Goal: Task Accomplishment & Management: Complete application form

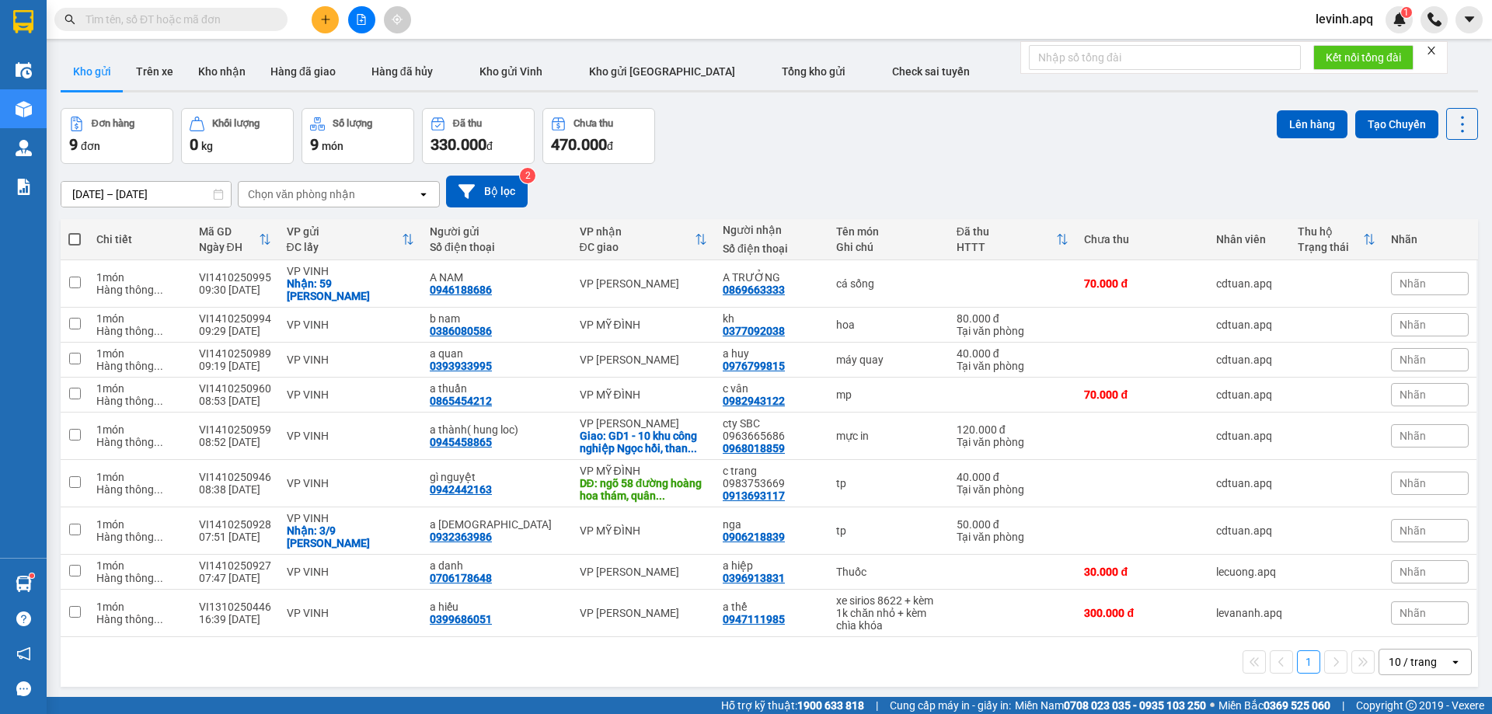
paste input "0388657389"
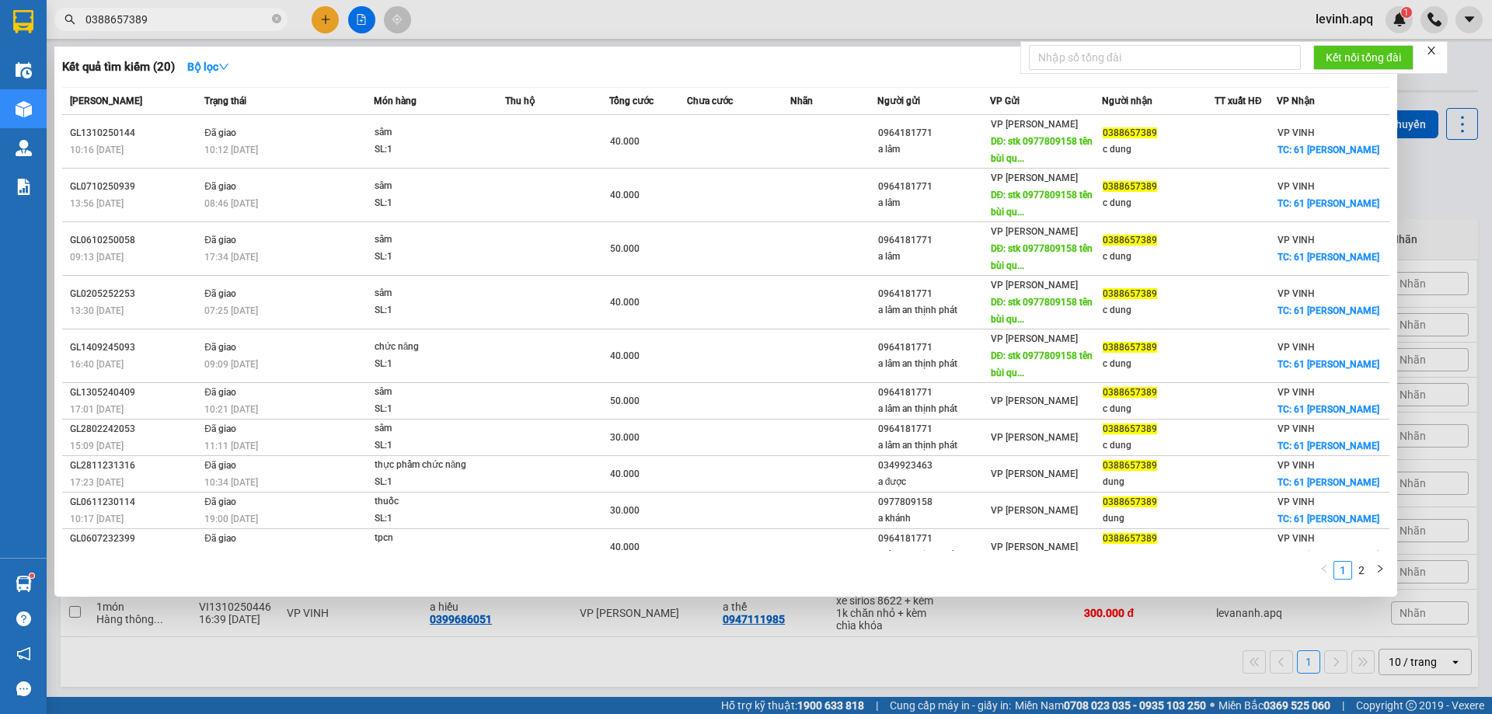
click at [226, 23] on input "0388657389" at bounding box center [176, 19] width 183 height 17
paste input "961776246"
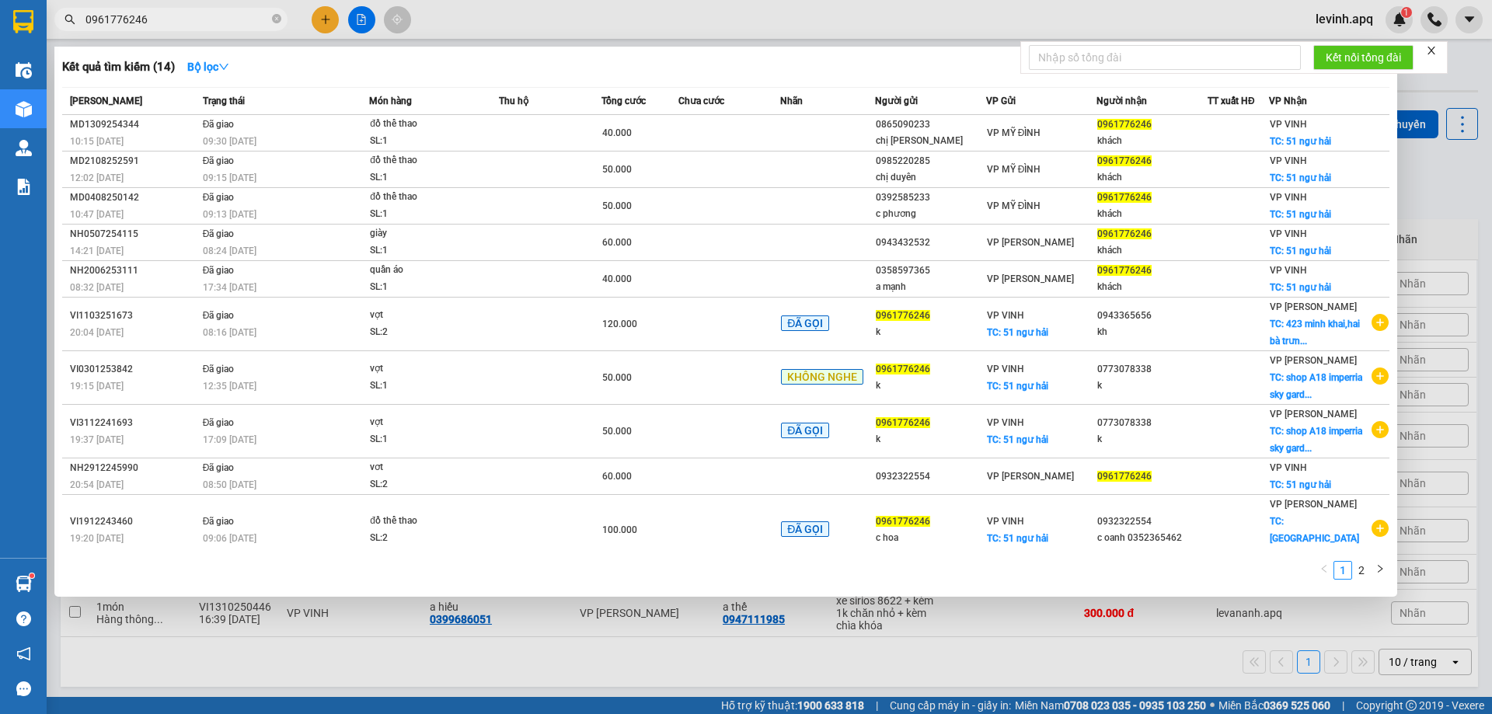
click at [178, 23] on input "0961776246" at bounding box center [176, 19] width 183 height 17
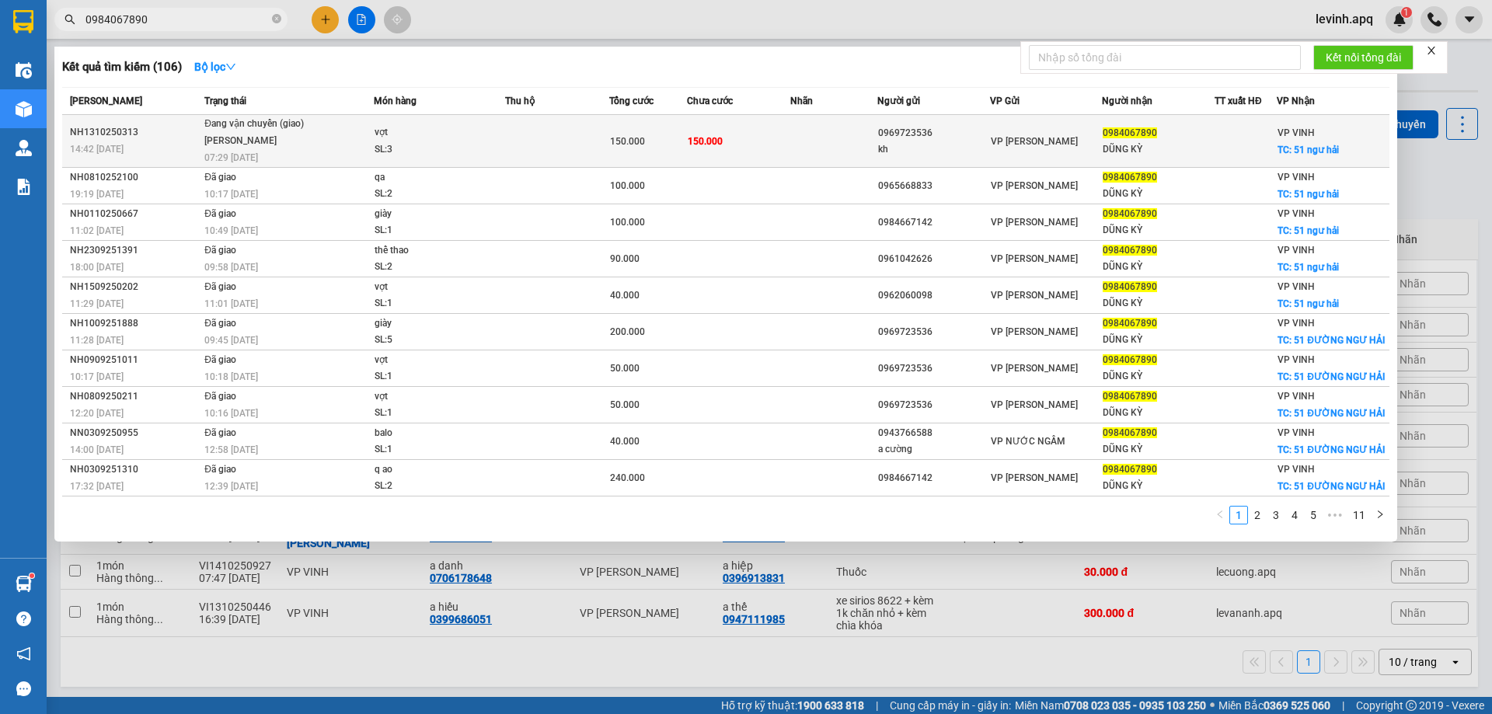
type input "0984067890"
click at [260, 146] on div "[PERSON_NAME]" at bounding box center [262, 141] width 117 height 17
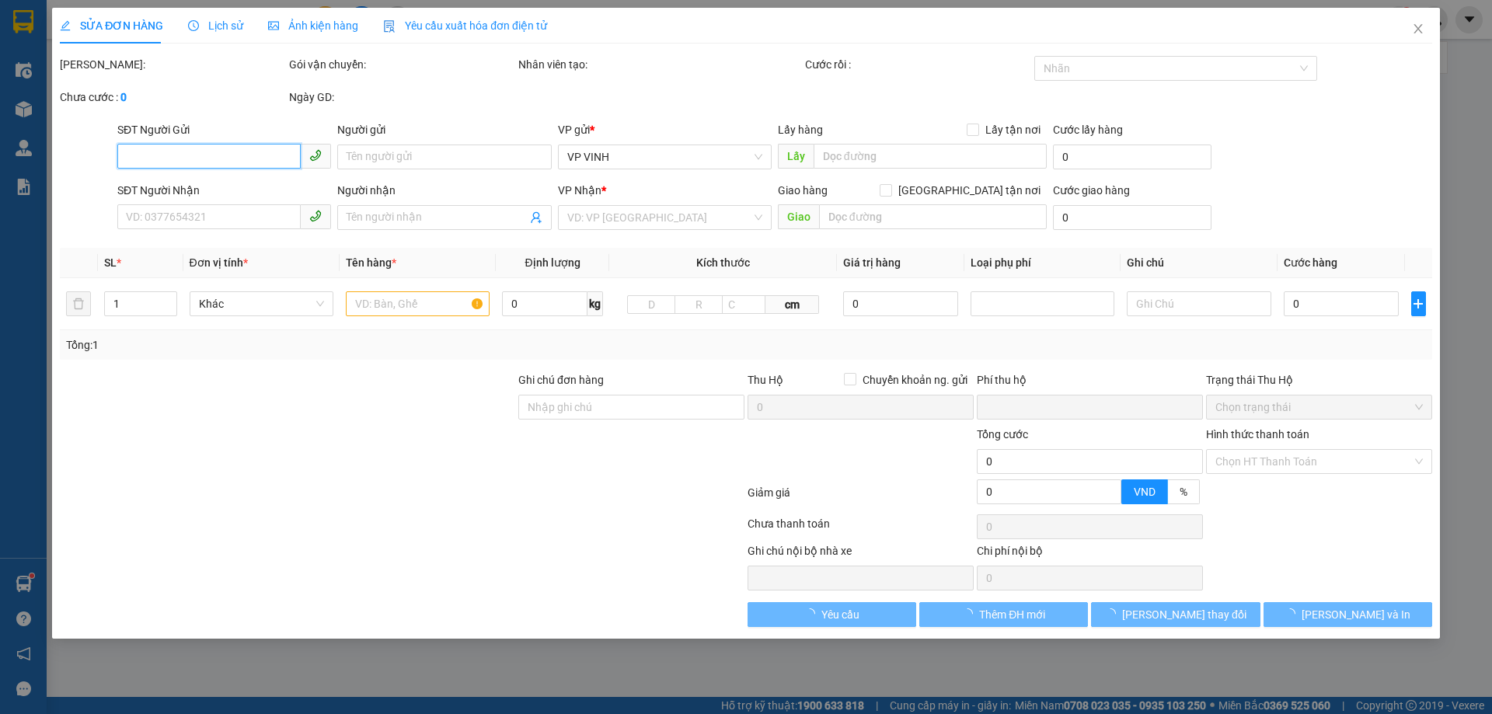
type input "0969723536"
type input "kh"
type input "0984067890"
type input "DŨNG KỲ"
checkbox input "true"
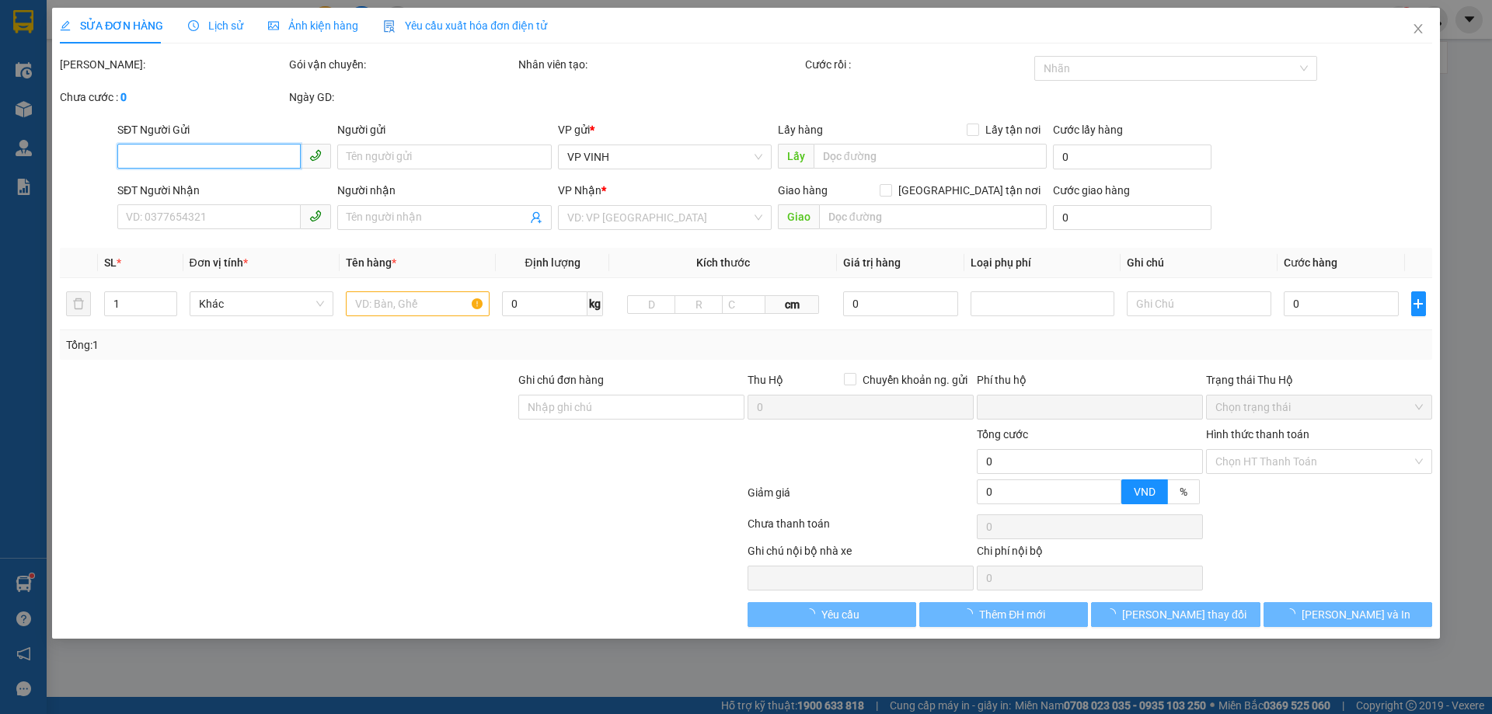
type input "51 ngư hải"
type input "0"
type input "150.000"
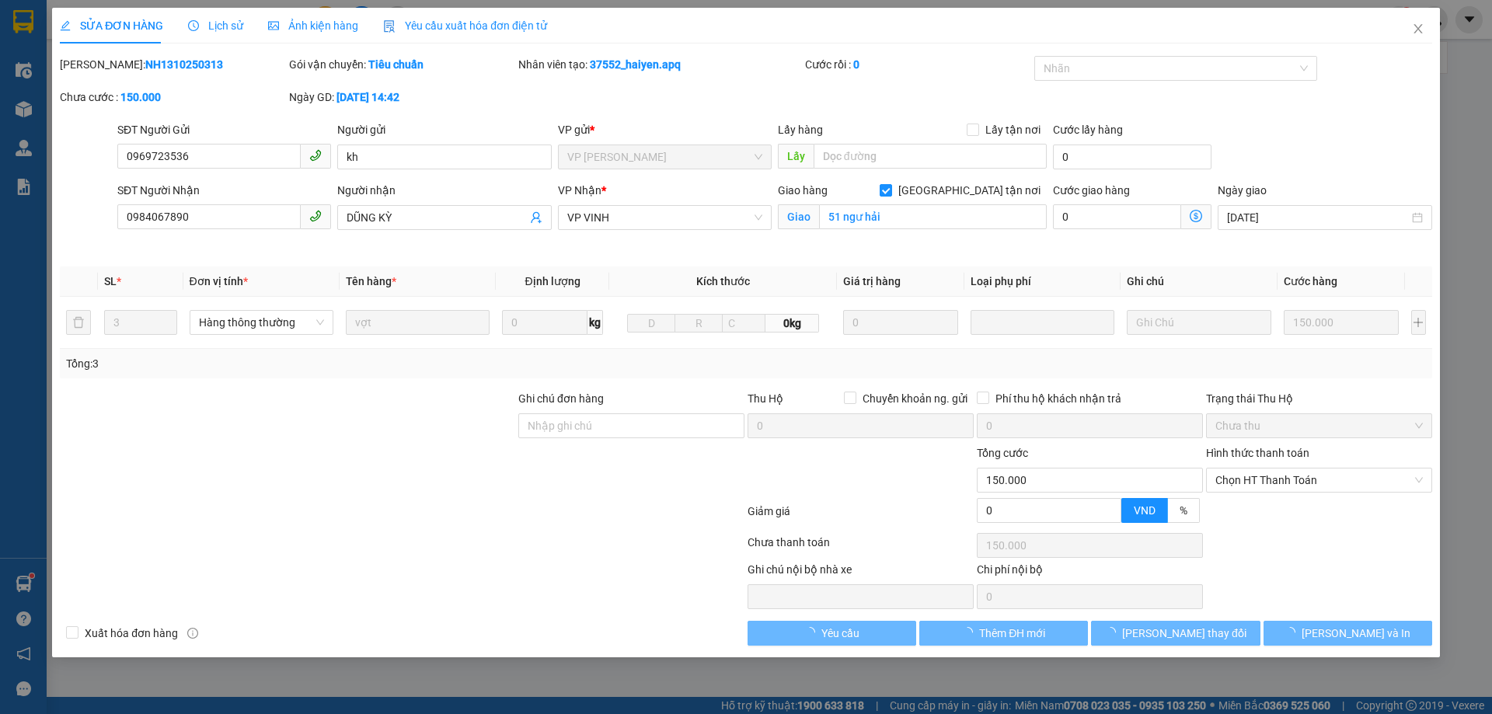
click at [236, 19] on span "Lịch sử" at bounding box center [215, 25] width 55 height 12
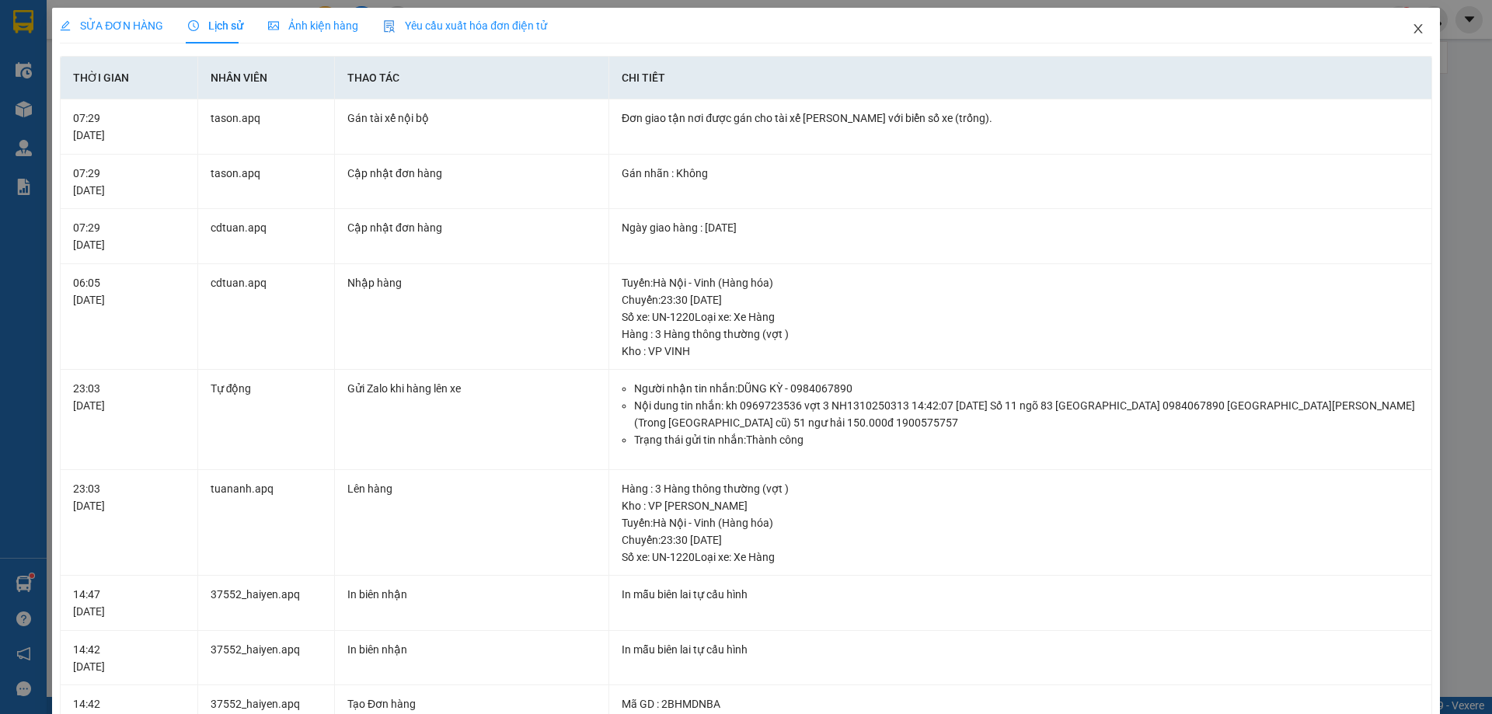
click at [1412, 35] on icon "close" at bounding box center [1418, 29] width 12 height 12
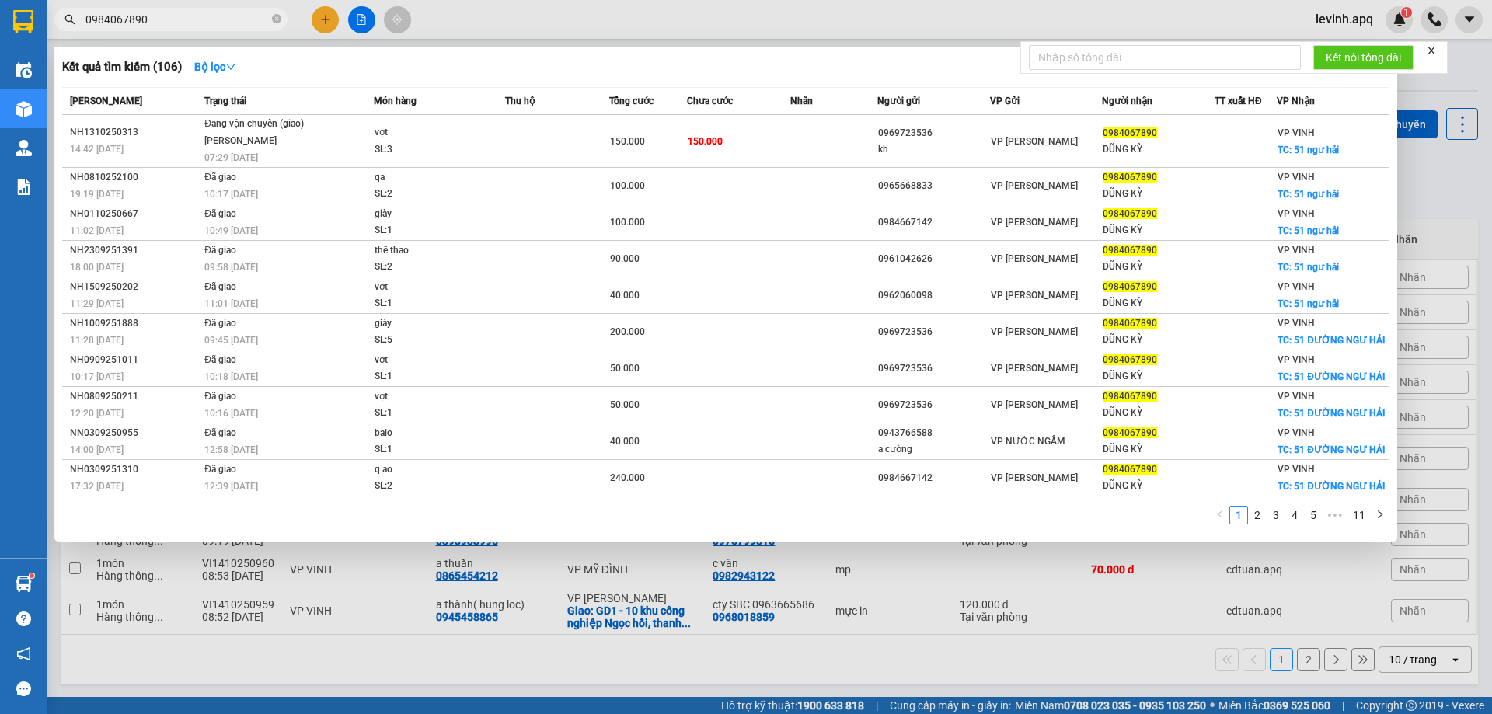
click at [204, 20] on input "0984067890" at bounding box center [176, 19] width 183 height 17
